Goal: Communication & Community: Participate in discussion

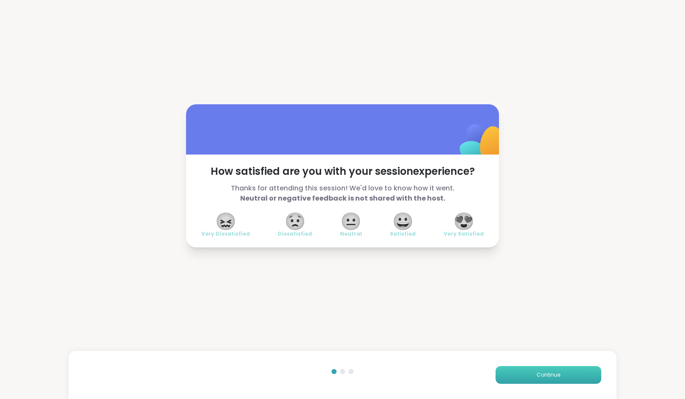
click at [537, 374] on span "Continue" at bounding box center [548, 375] width 24 height 8
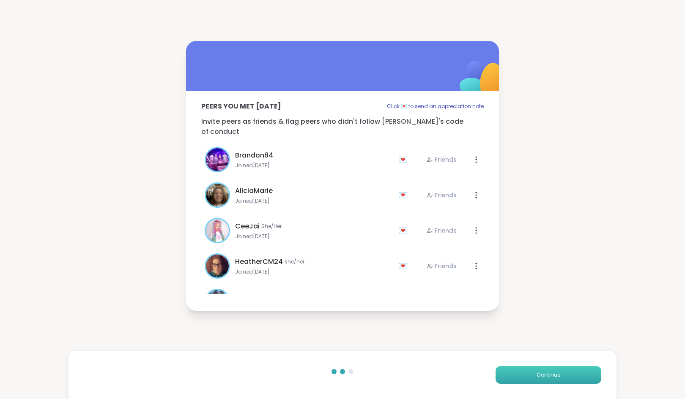
click at [519, 377] on button "Continue" at bounding box center [548, 375] width 106 height 18
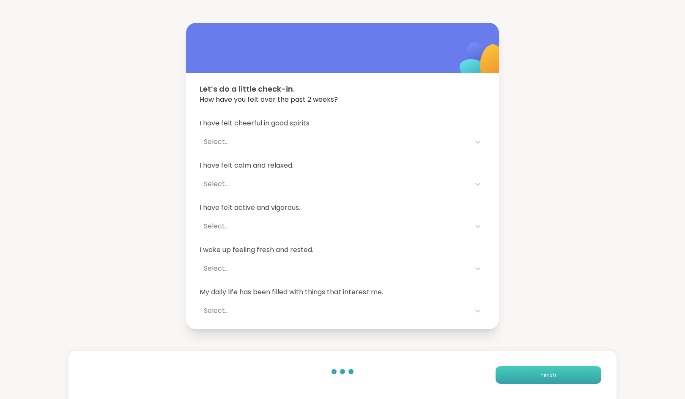
click at [518, 377] on button "Finish" at bounding box center [548, 375] width 106 height 18
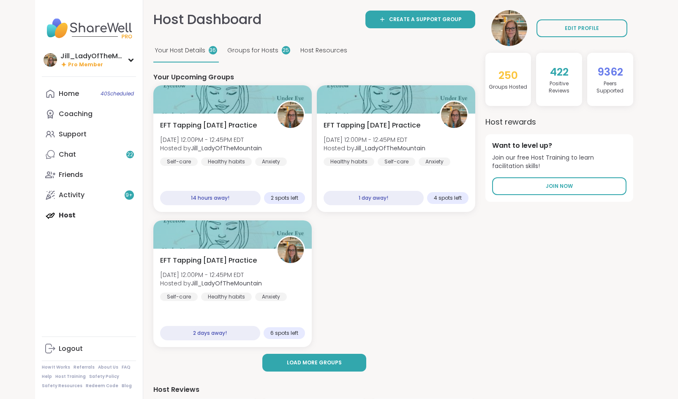
click at [90, 95] on link "Home 40 Scheduled" at bounding box center [89, 94] width 94 height 20
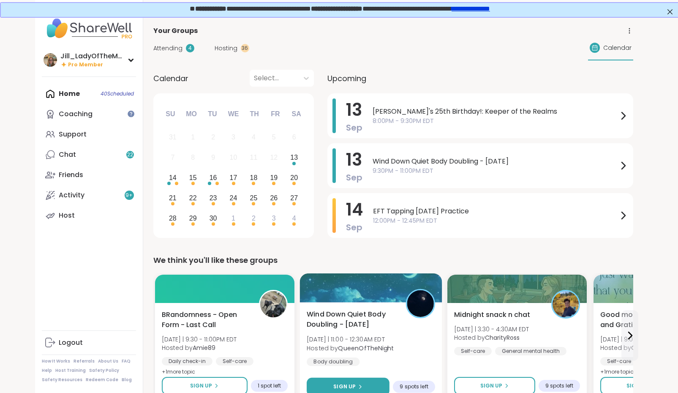
click at [354, 385] on span "Sign Up" at bounding box center [344, 387] width 22 height 8
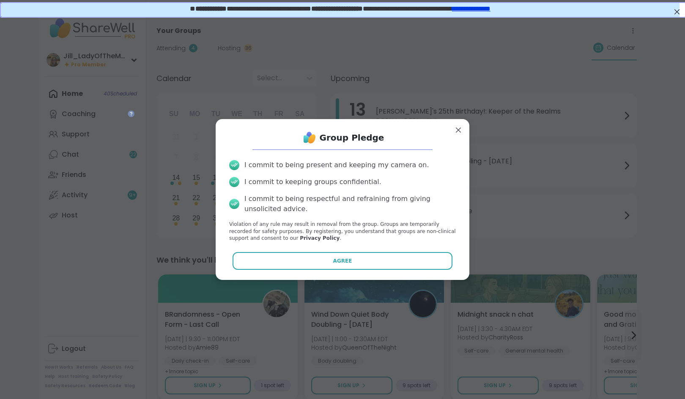
click at [360, 263] on button "Agree" at bounding box center [342, 261] width 220 height 18
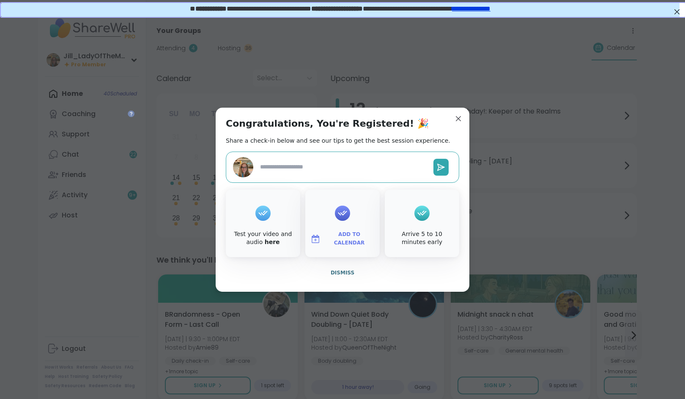
click at [343, 237] on span "Add to Calendar" at bounding box center [349, 239] width 51 height 16
click at [336, 159] on button "Google Calendar" at bounding box center [342, 162] width 64 height 19
type textarea "*"
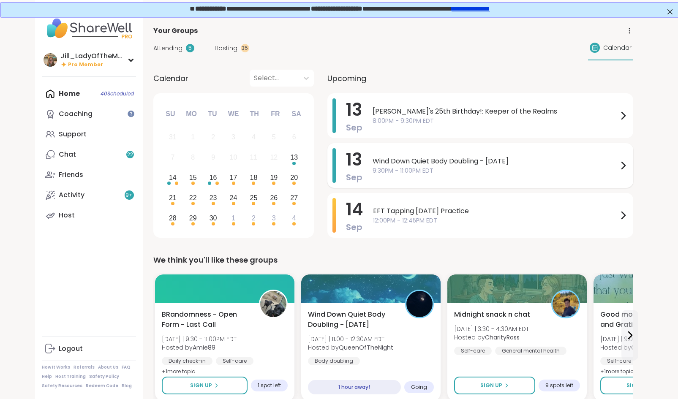
click at [410, 172] on span "9:30PM - 11:00PM EDT" at bounding box center [496, 171] width 246 height 9
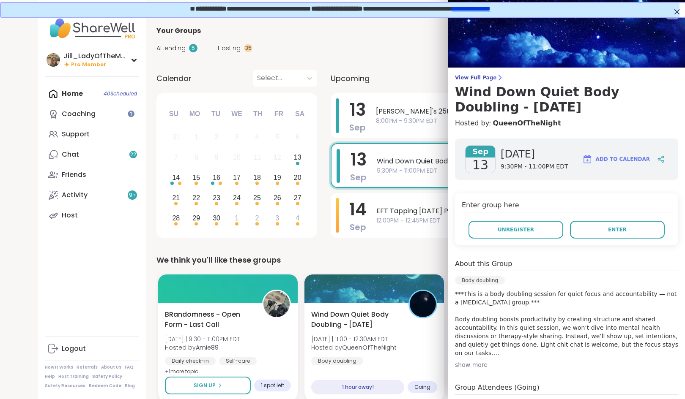
scroll to position [46, 0]
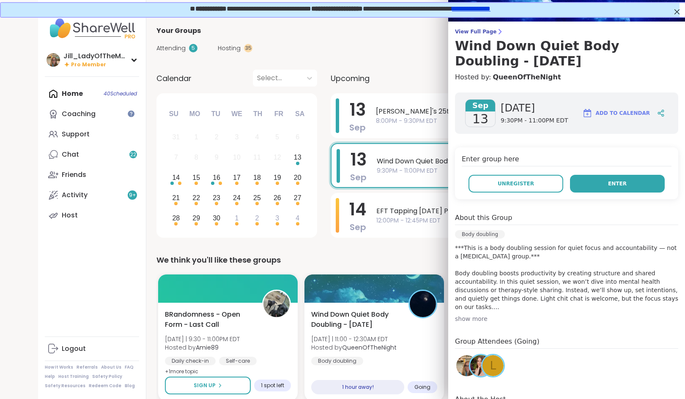
click at [587, 183] on button "Enter" at bounding box center [617, 184] width 95 height 18
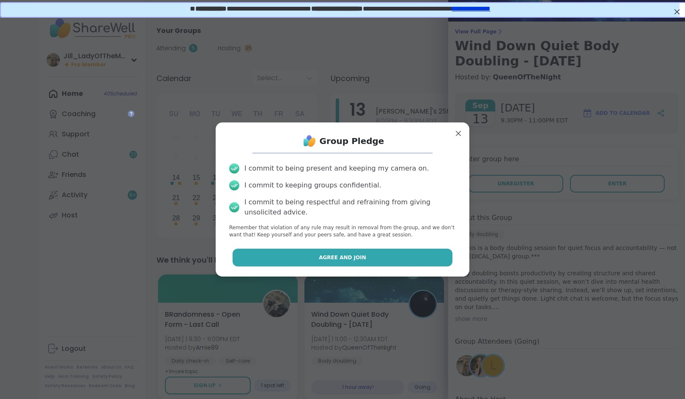
click at [348, 259] on span "Agree and Join" at bounding box center [342, 258] width 47 height 8
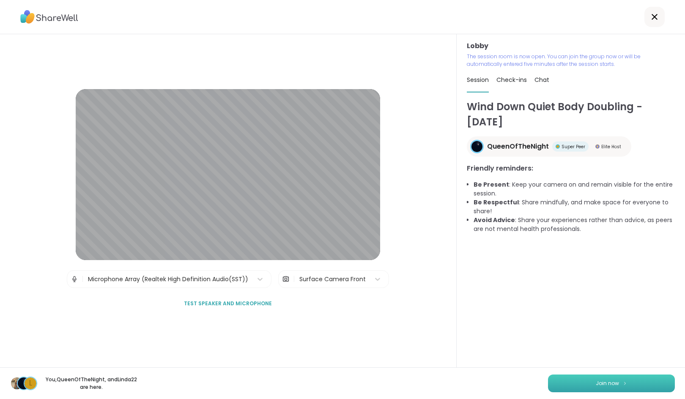
click at [576, 381] on button "Join now" at bounding box center [611, 384] width 127 height 18
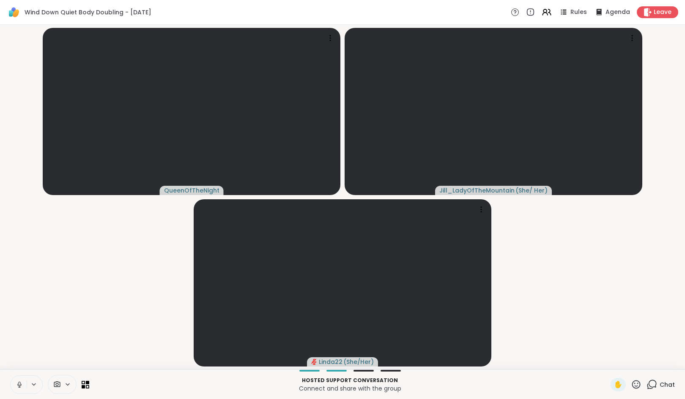
click at [651, 383] on icon at bounding box center [651, 385] width 11 height 11
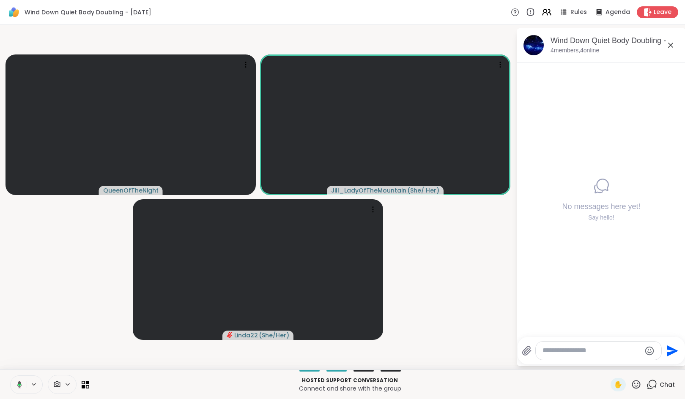
click at [552, 355] on textarea "Type your message" at bounding box center [591, 351] width 98 height 9
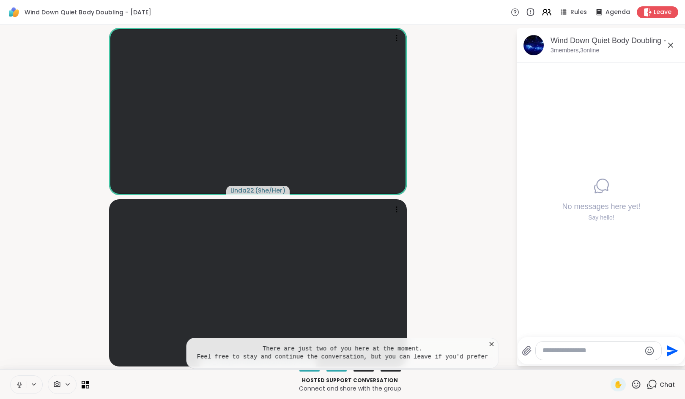
click at [489, 344] on icon at bounding box center [491, 344] width 4 height 4
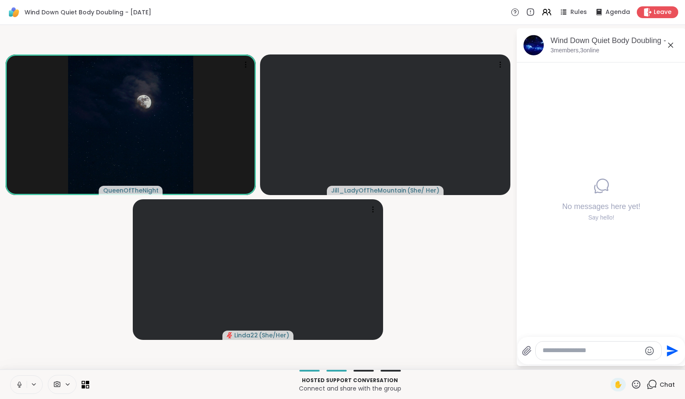
click at [18, 384] on icon at bounding box center [19, 384] width 2 height 4
